Goal: Task Accomplishment & Management: Manage account settings

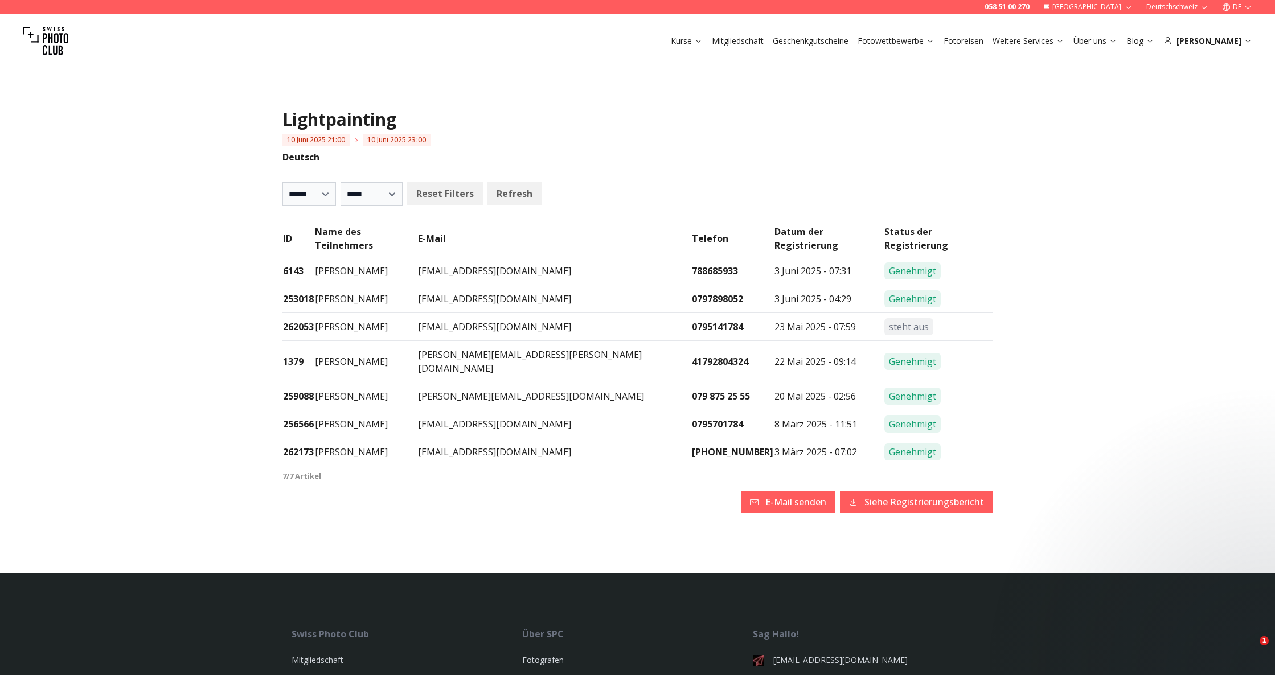
select select
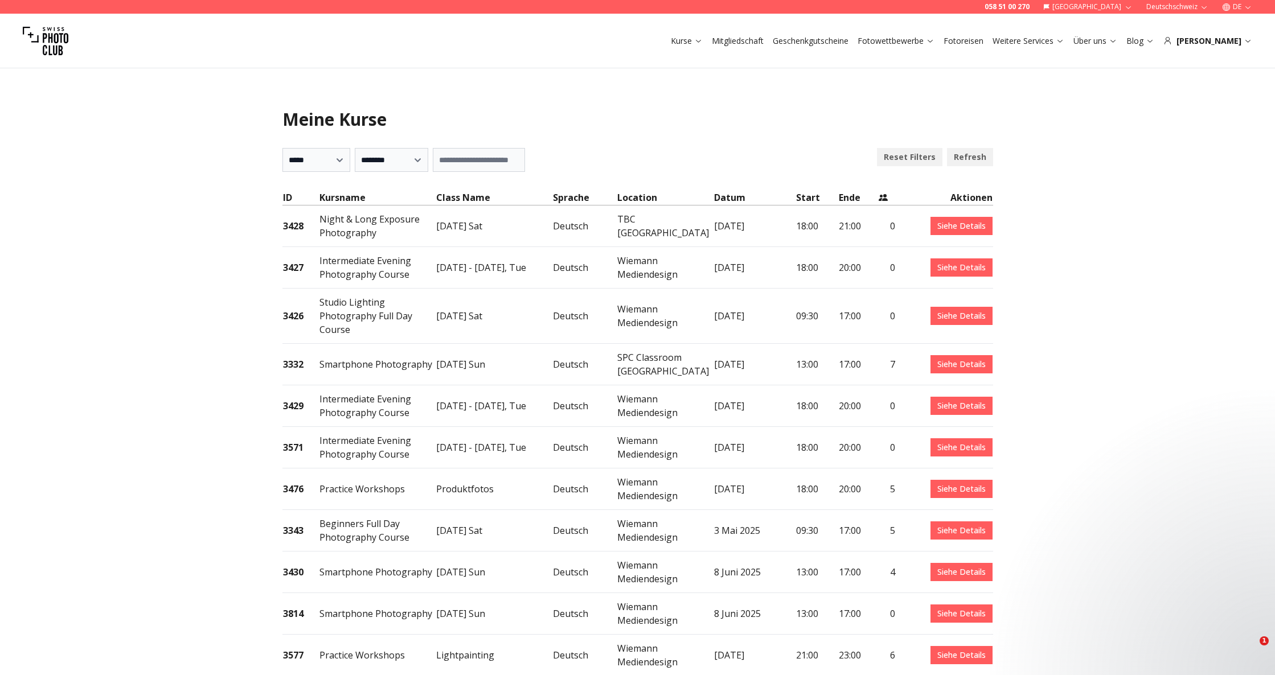
select select "***"
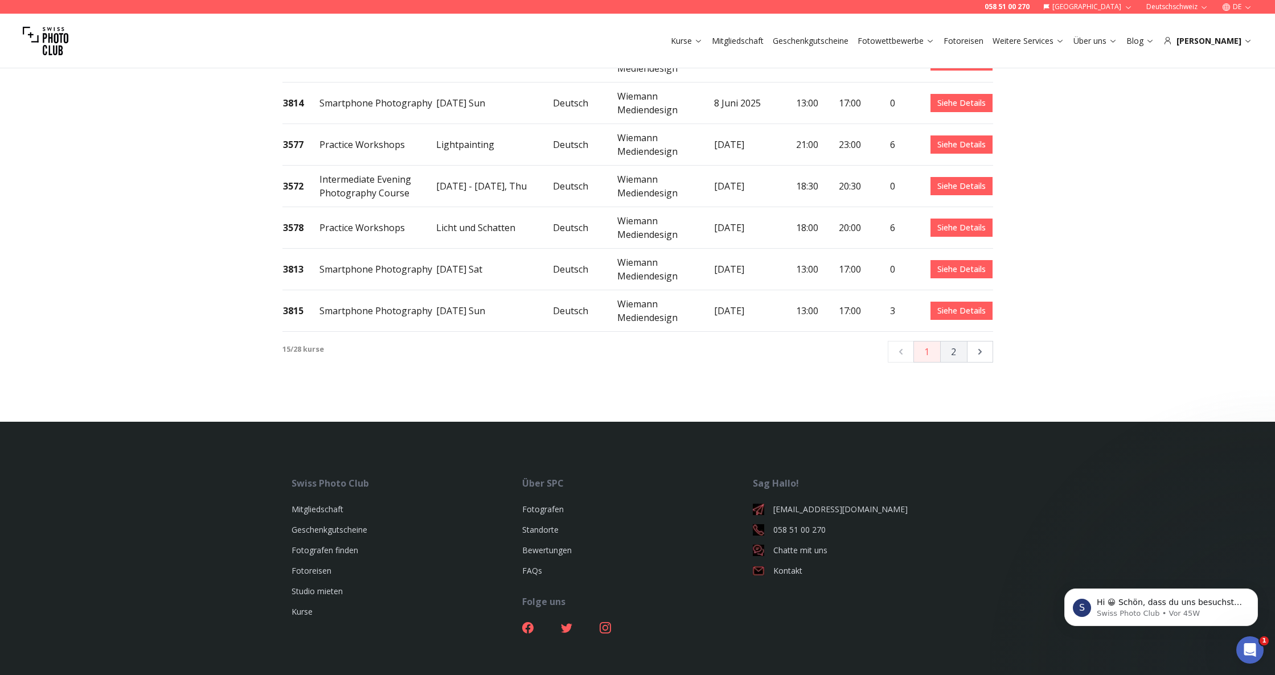
click at [948, 341] on button "2" at bounding box center [953, 352] width 27 height 22
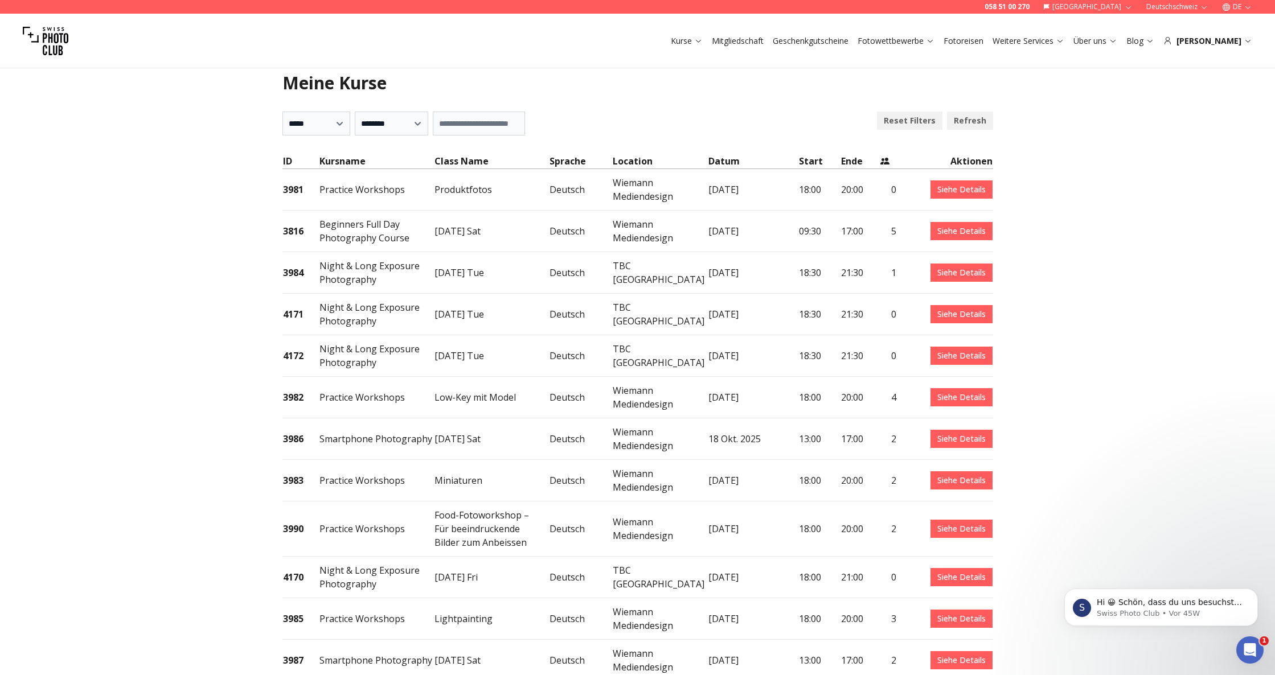
scroll to position [50, 0]
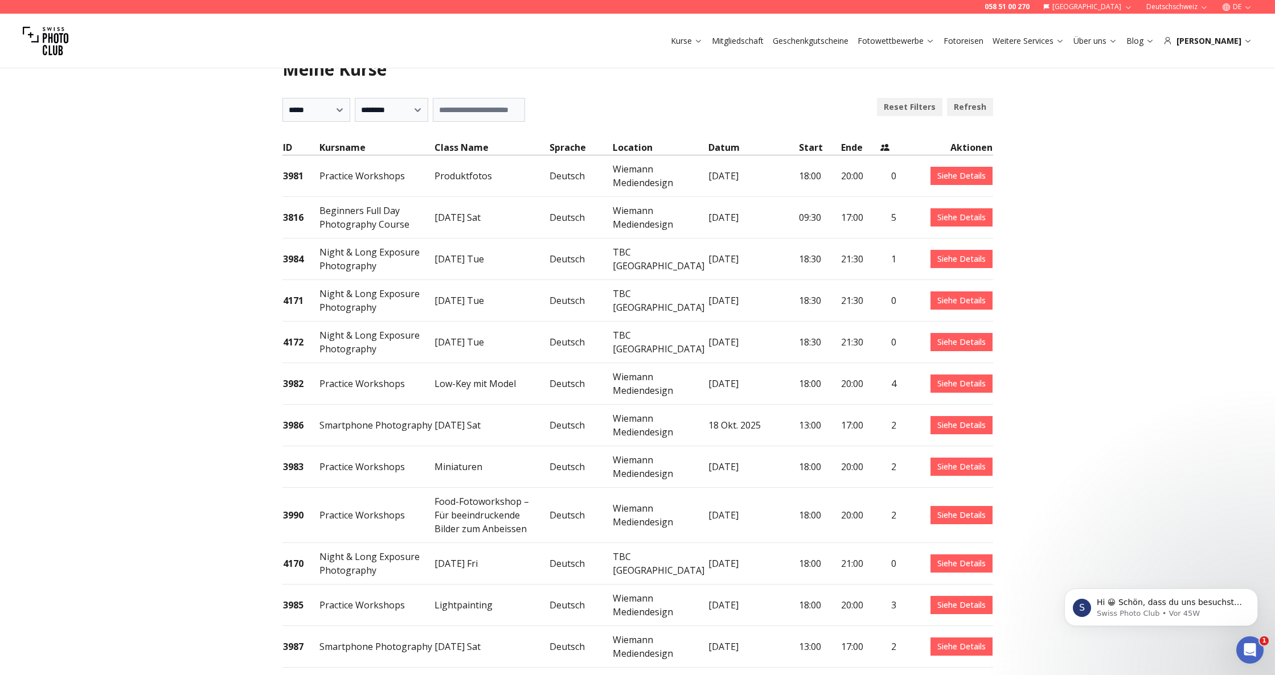
click at [897, 427] on td "2" at bounding box center [888, 426] width 17 height 42
click at [944, 423] on link "Siehe Details" at bounding box center [962, 425] width 62 height 18
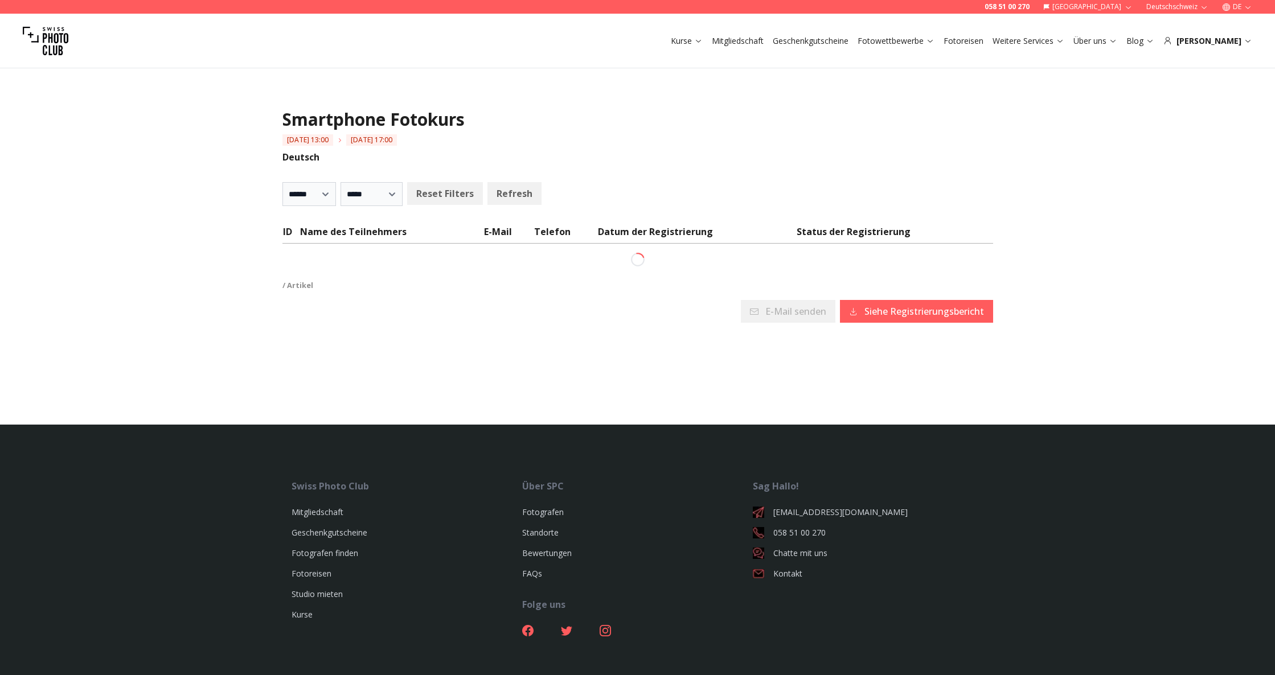
select select
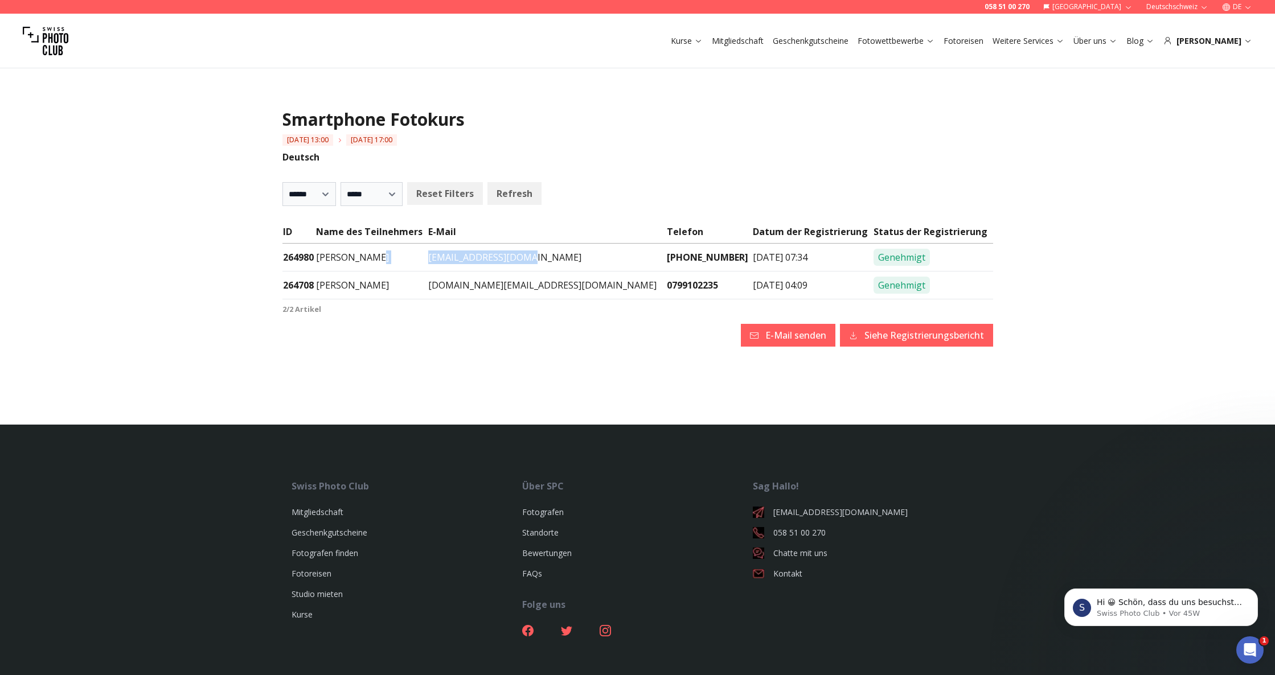
drag, startPoint x: 564, startPoint y: 255, endPoint x: 465, endPoint y: 257, distance: 99.1
click at [465, 257] on tr "264980 Sira Wieland sira-guenther@gmx.de +41762051990 8 Okt. 2025 - 07:34 Geneh…" at bounding box center [637, 258] width 711 height 28
copy tr "sira-guenther@gmx.de"
drag, startPoint x: 578, startPoint y: 286, endPoint x: 461, endPoint y: 285, distance: 116.8
click at [464, 284] on tr "264708 Anja Schelbert aschelbert.as@gmail.com 0799102235 29 Sep. 2025 - 04:09 G…" at bounding box center [637, 286] width 711 height 28
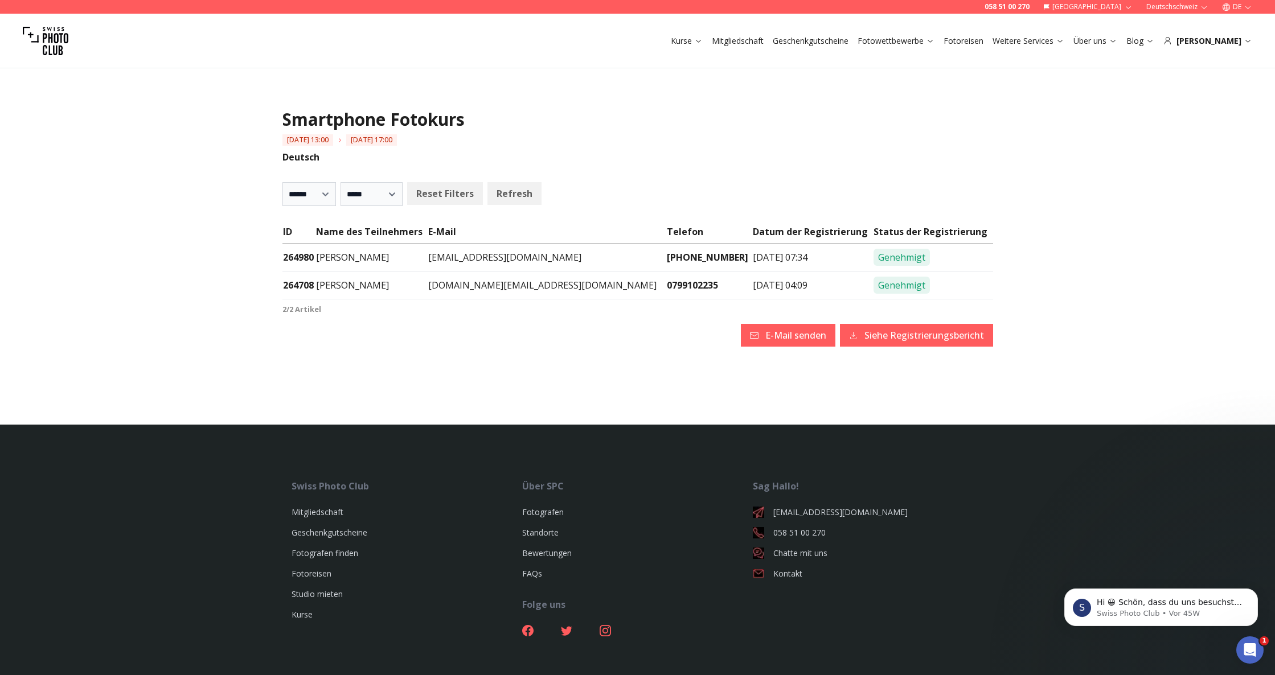
copy tr "aschelbert.as@gmail.com"
drag, startPoint x: 792, startPoint y: 254, endPoint x: 583, endPoint y: 258, distance: 208.5
click at [583, 258] on tr "264980 Sira Wieland sira-guenther@gmx.de +41762051990 8 Okt. 2025 - 07:34 Geneh…" at bounding box center [637, 258] width 711 height 28
click at [685, 259] on td "+41762051990" at bounding box center [709, 258] width 86 height 28
drag, startPoint x: 653, startPoint y: 255, endPoint x: 327, endPoint y: 261, distance: 326.4
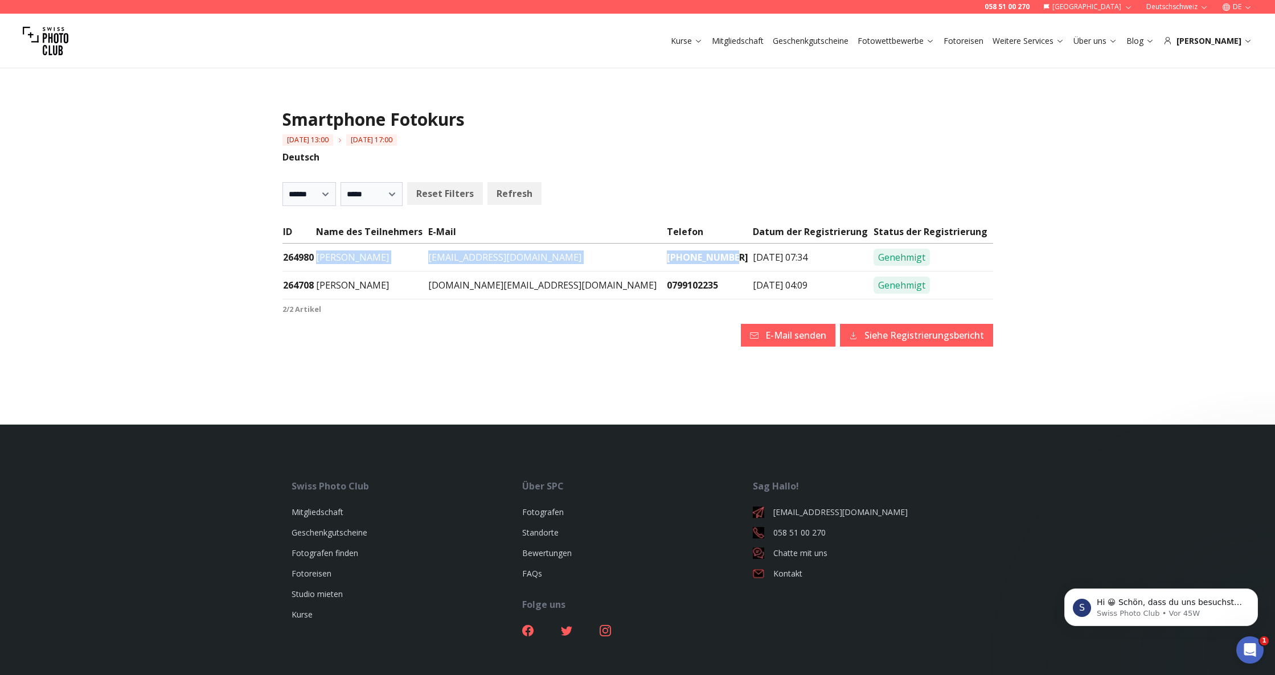
click at [327, 261] on tr "264980 Sira Wieland sira-guenther@gmx.de +41762051990 8 Okt. 2025 - 07:34 Geneh…" at bounding box center [637, 258] width 711 height 28
copy tr "Sira Wieland sira-guenther@gmx.de +41762051990"
